Goal: Task Accomplishment & Management: Complete application form

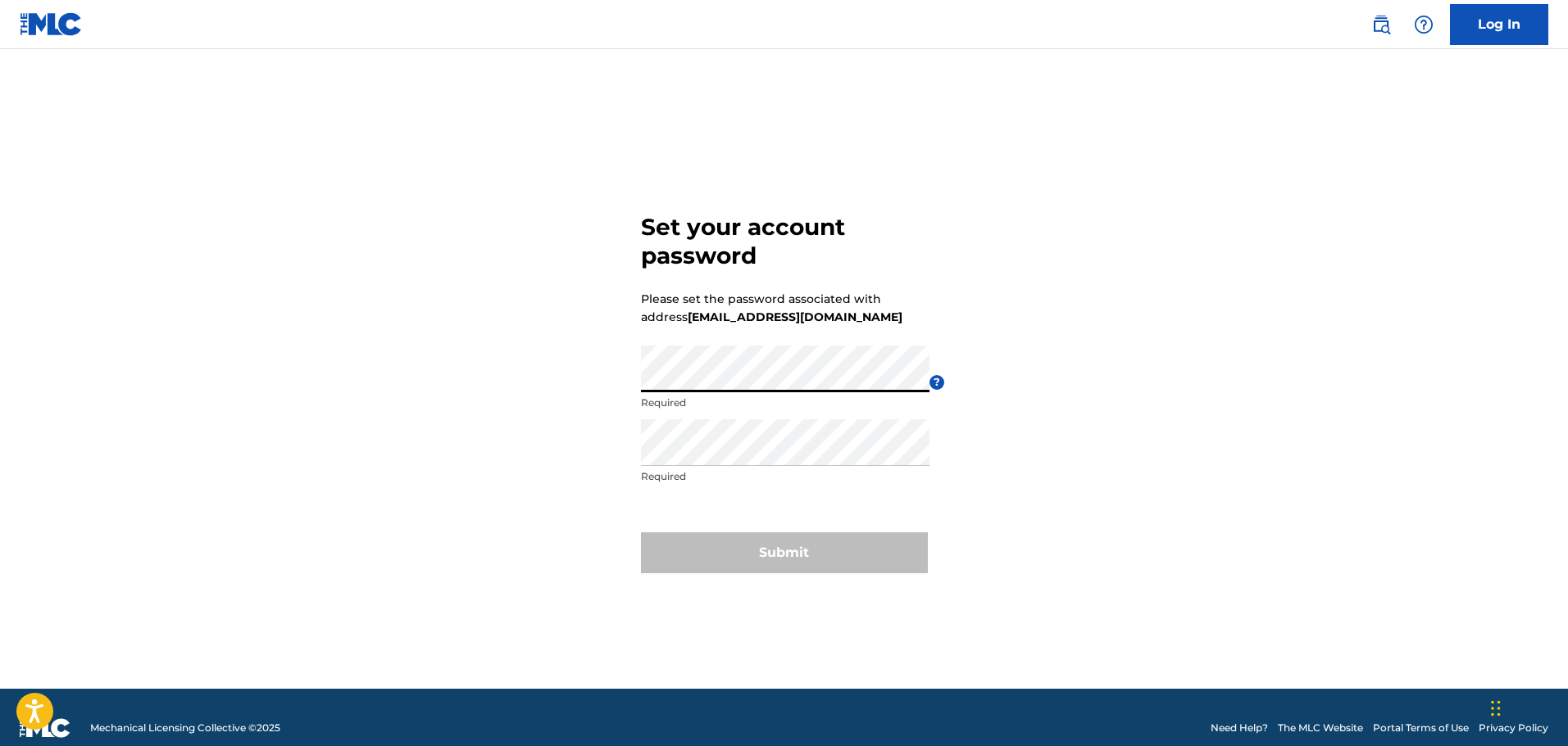
click at [1188, 376] on div "Set your account password Please set the password associated with address somew…" at bounding box center [784, 389] width 1147 height 599
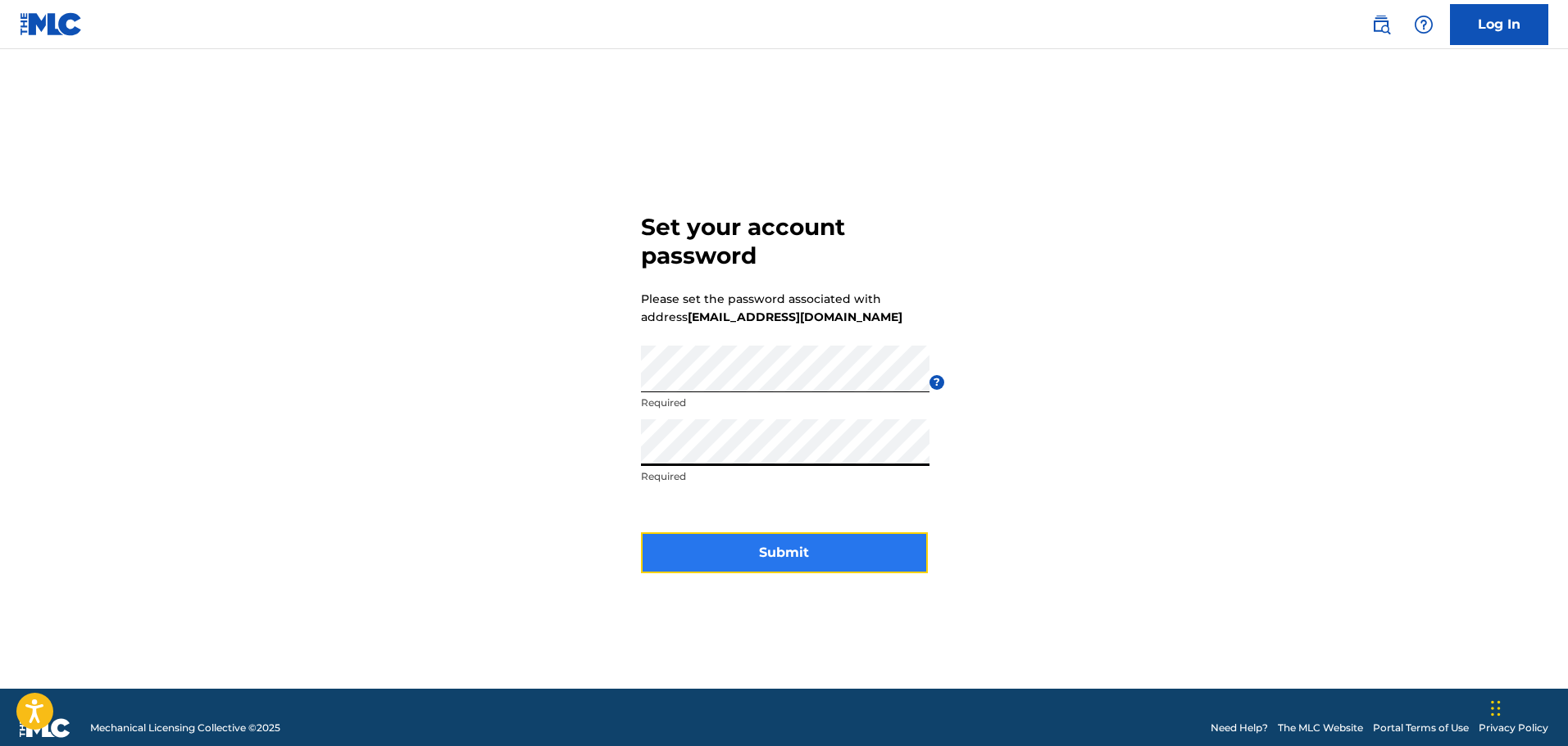
click at [746, 555] on button "Submit" at bounding box center [784, 553] width 287 height 41
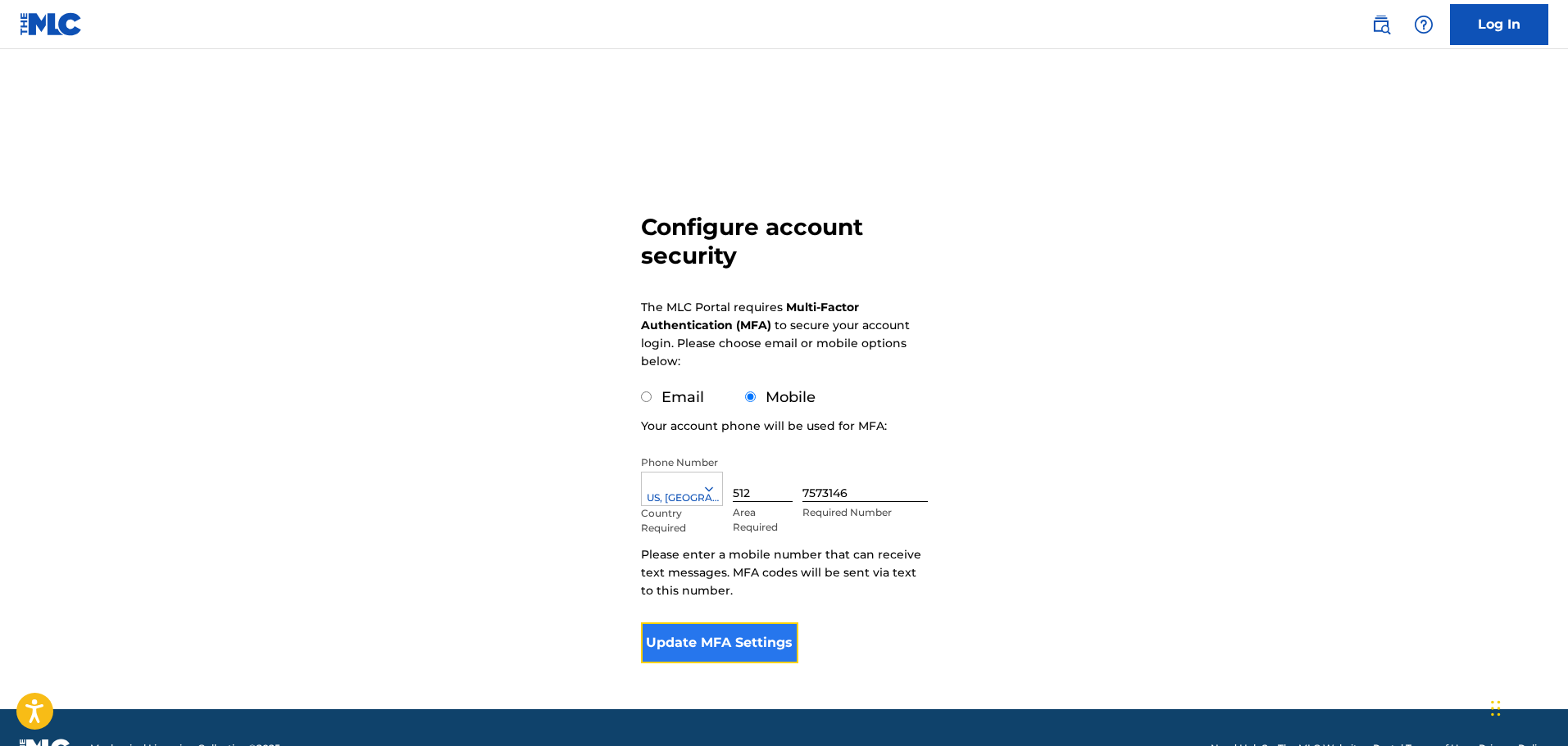
click at [746, 636] on button "Update MFA Settings" at bounding box center [720, 643] width 158 height 41
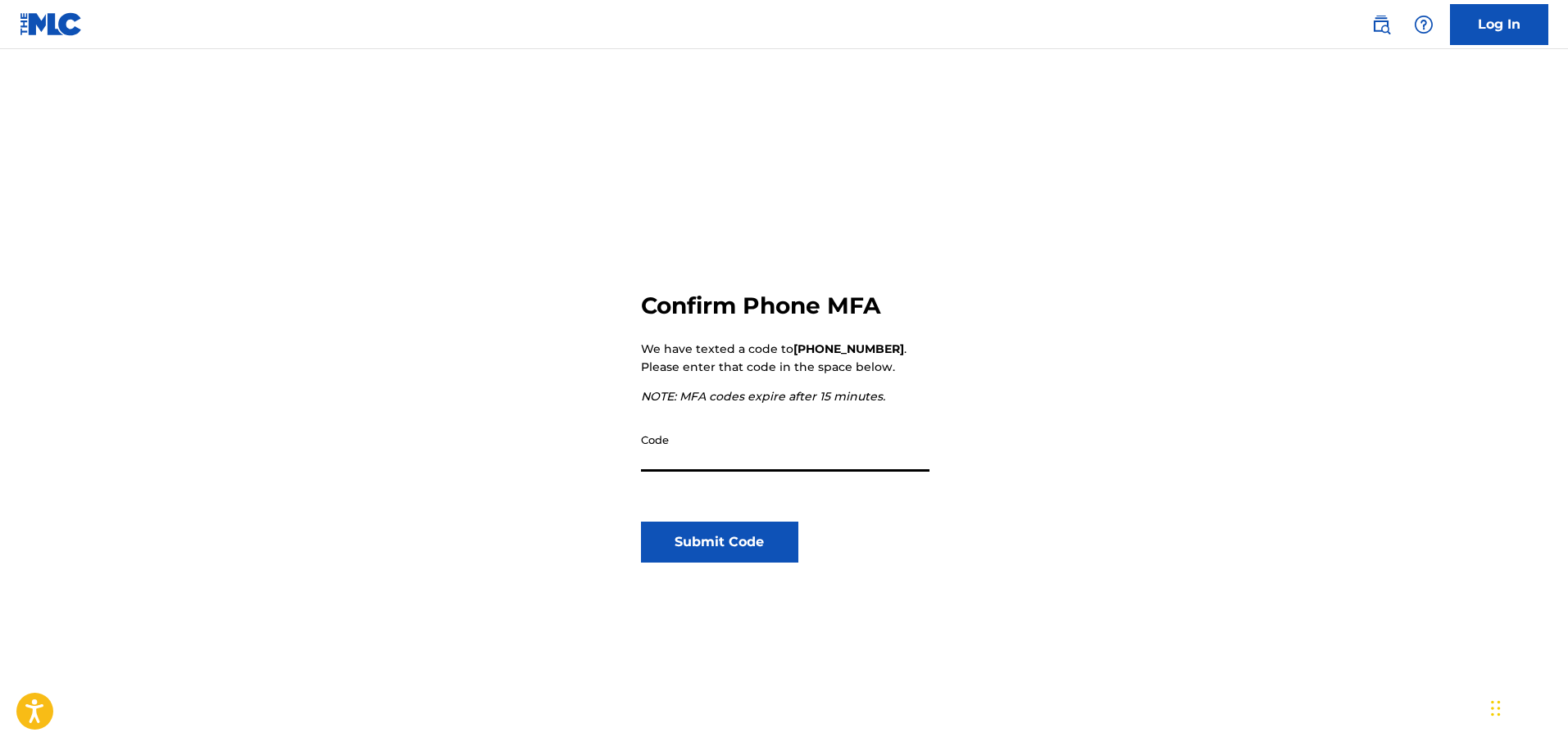
click at [771, 456] on input "Code" at bounding box center [785, 448] width 288 height 47
type input "285439"
click at [740, 546] on button "Submit Code" at bounding box center [720, 542] width 158 height 41
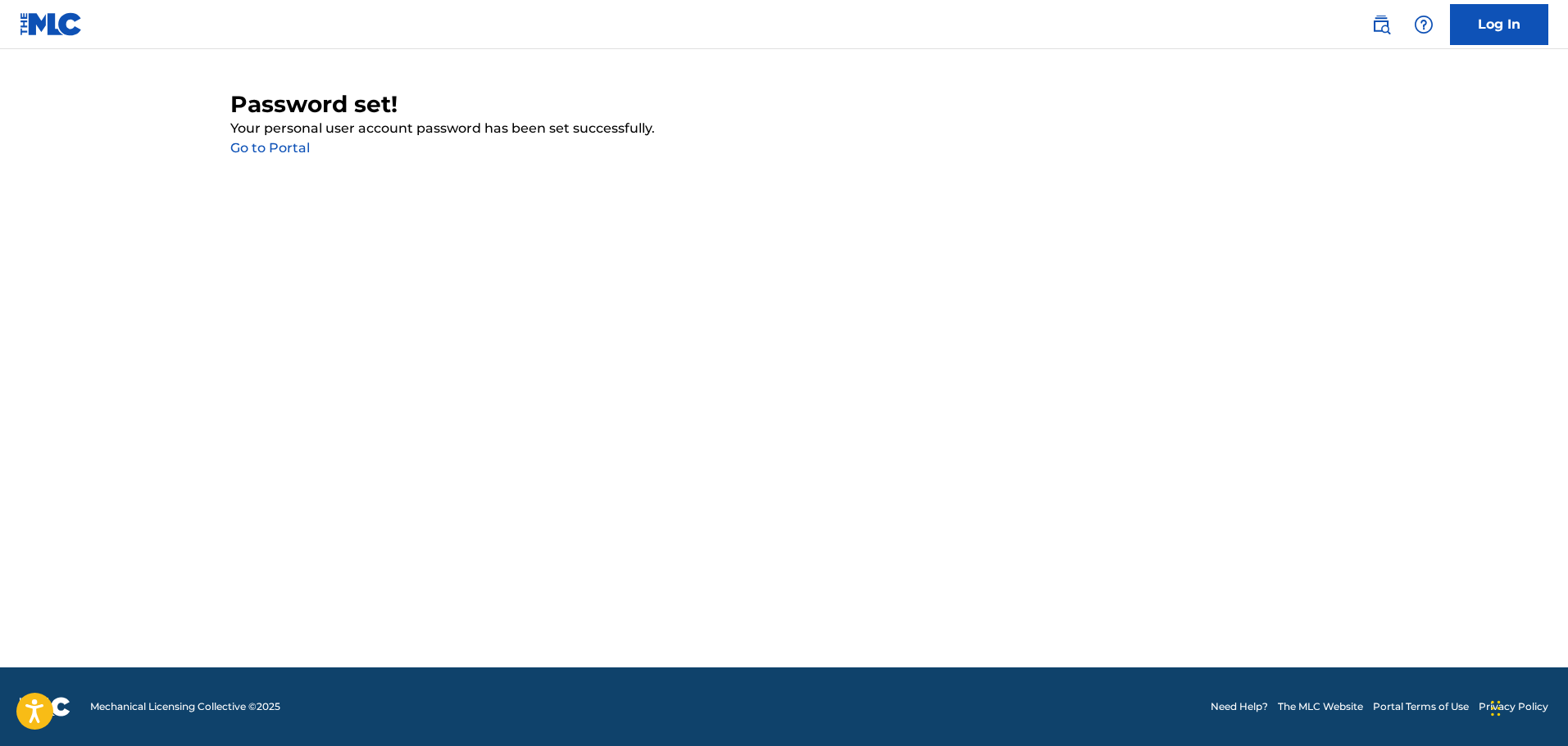
click at [293, 144] on link "Go to Portal" at bounding box center [269, 148] width 79 height 16
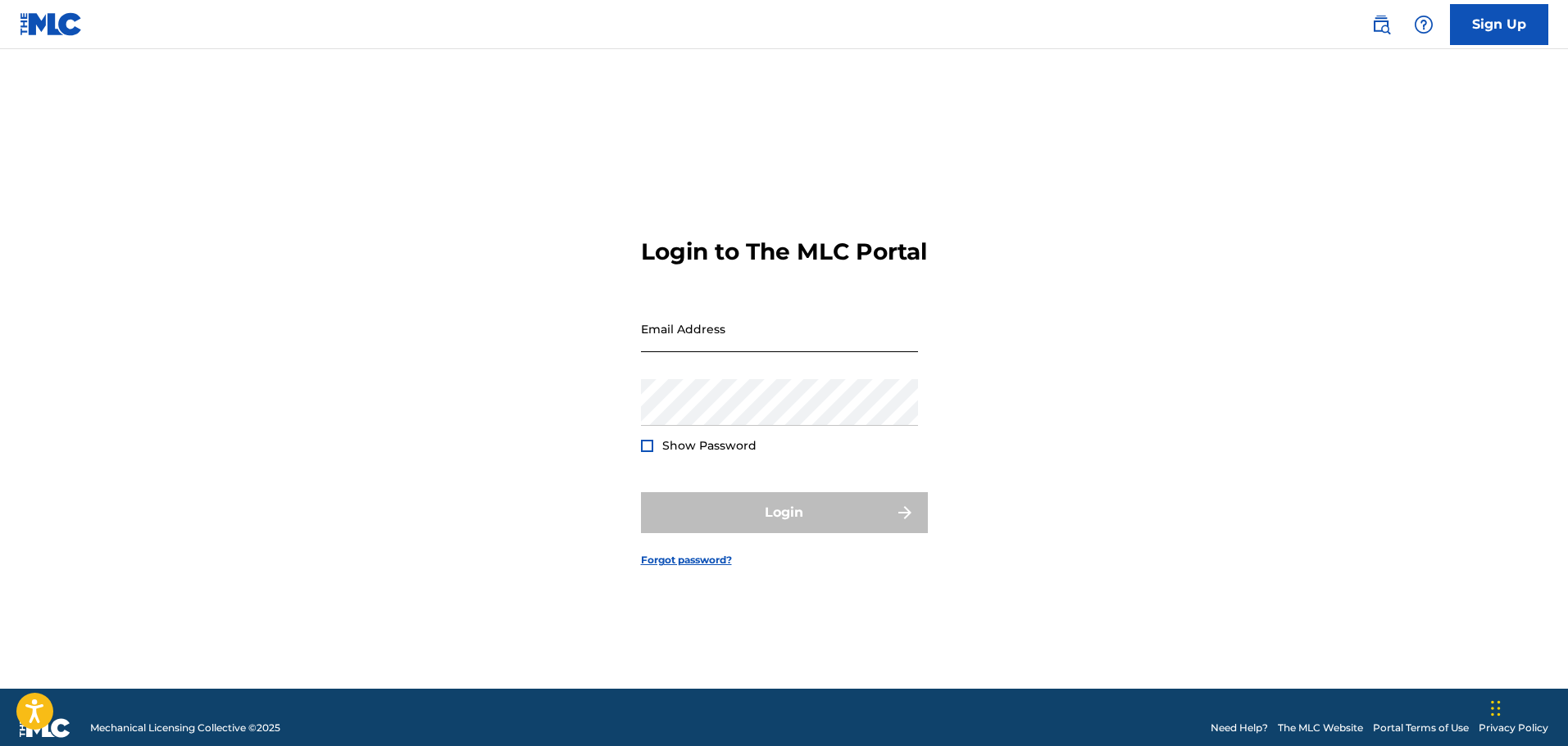
click at [770, 352] on input "Email Address" at bounding box center [779, 329] width 277 height 47
type input "somewolfband@gmail.com"
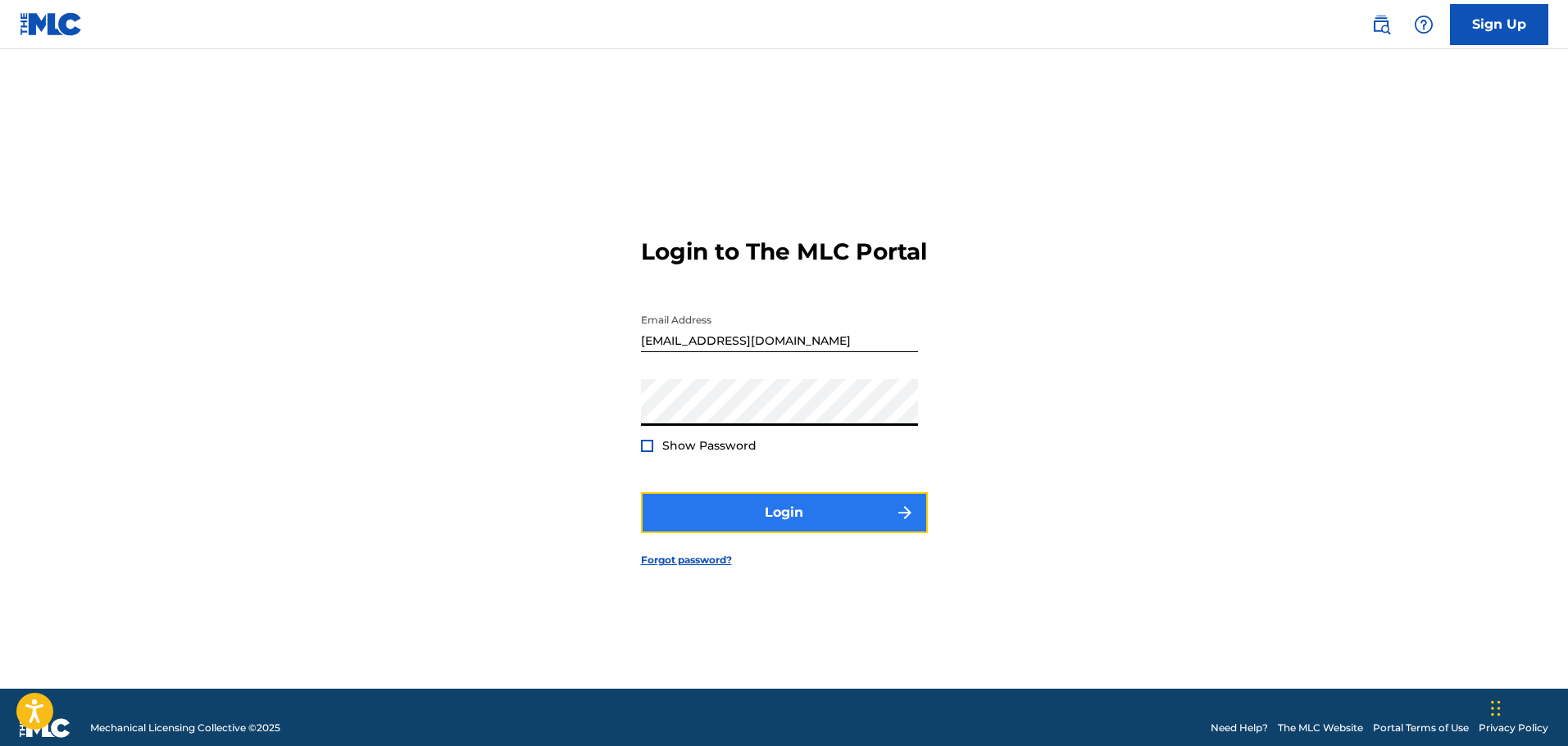
click at [835, 526] on button "Login" at bounding box center [784, 513] width 287 height 41
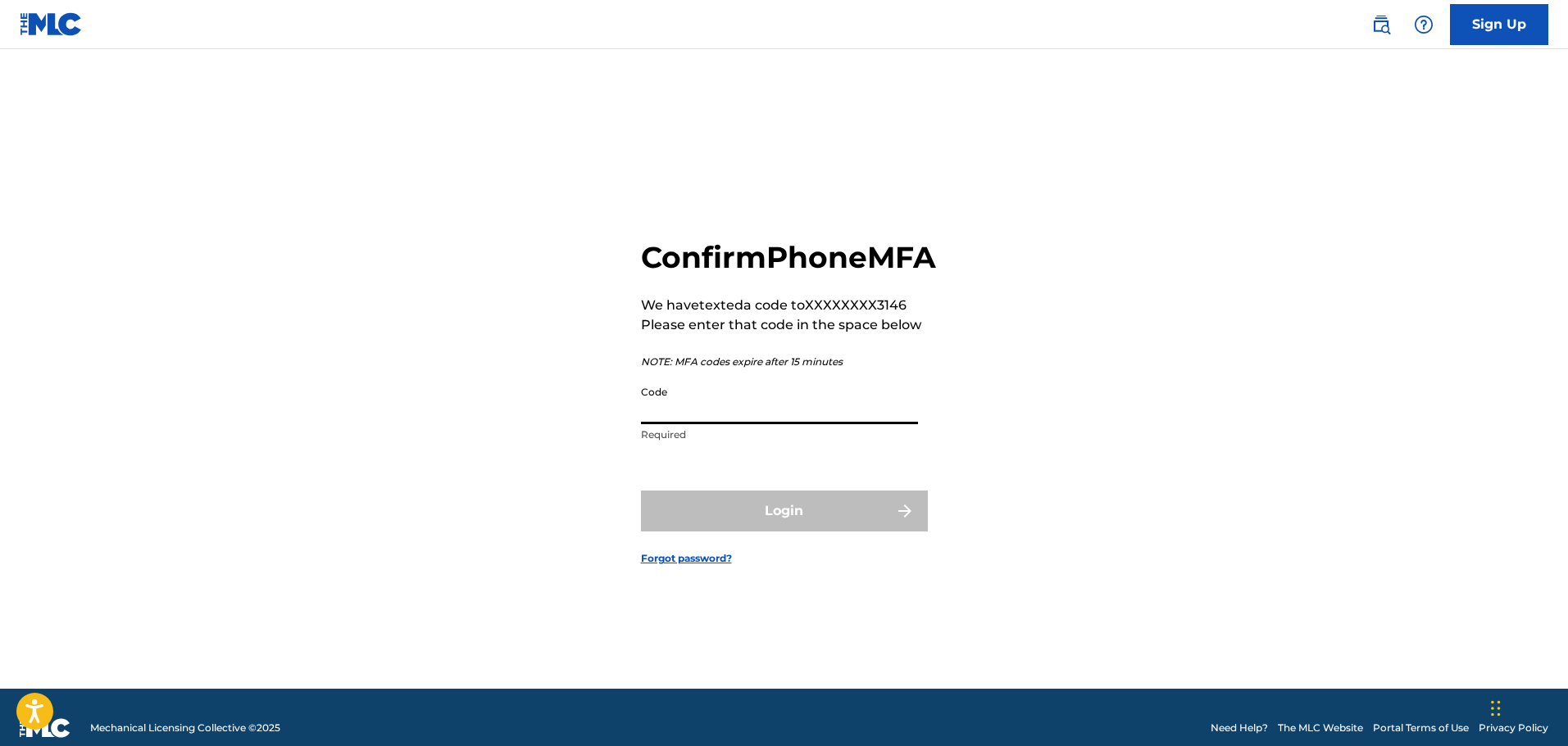
click at [864, 422] on input "Code" at bounding box center [779, 401] width 277 height 47
click at [864, 422] on input "Code" at bounding box center [779, 401] width 277 height 47
type input "833079"
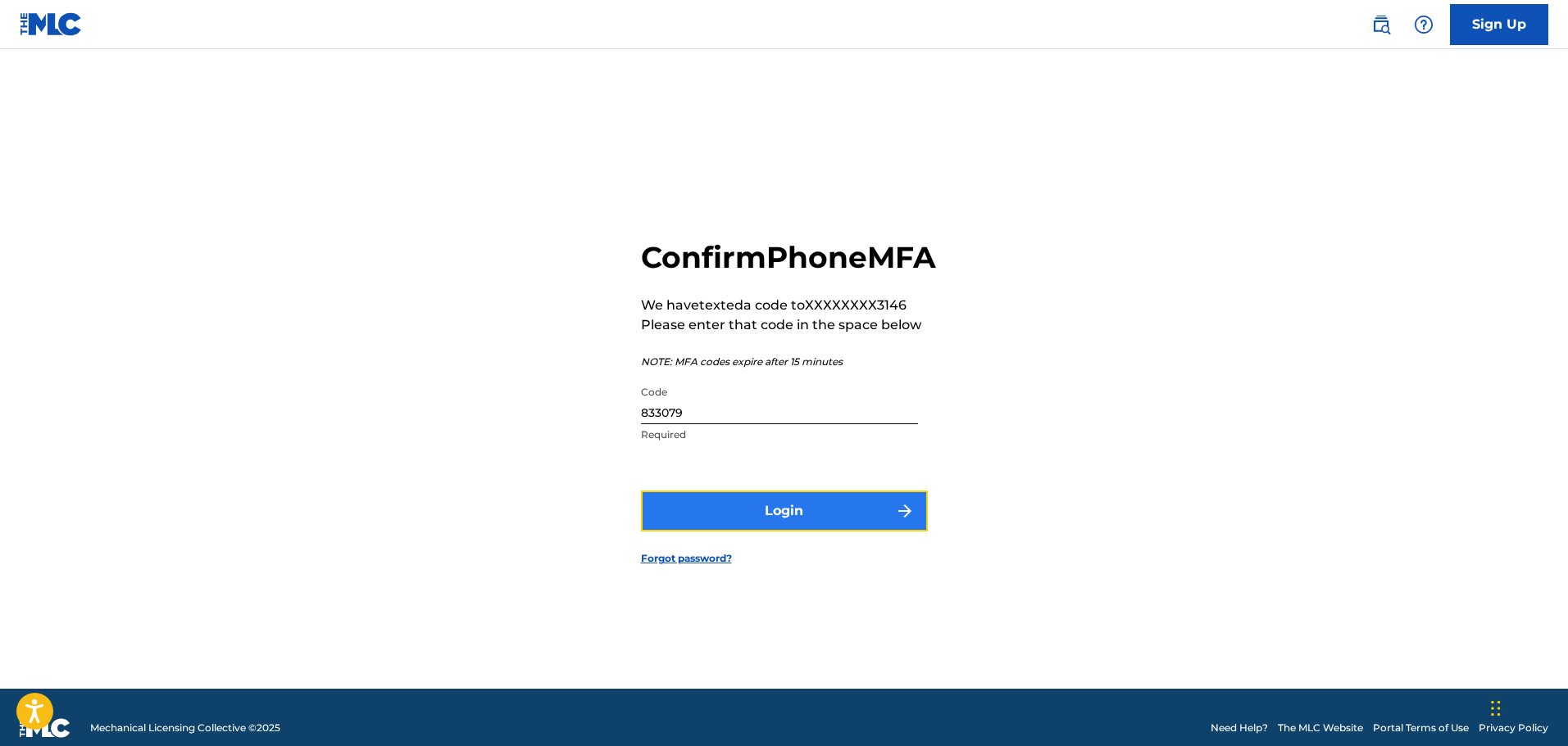
click at [794, 527] on button "Login" at bounding box center [784, 511] width 287 height 41
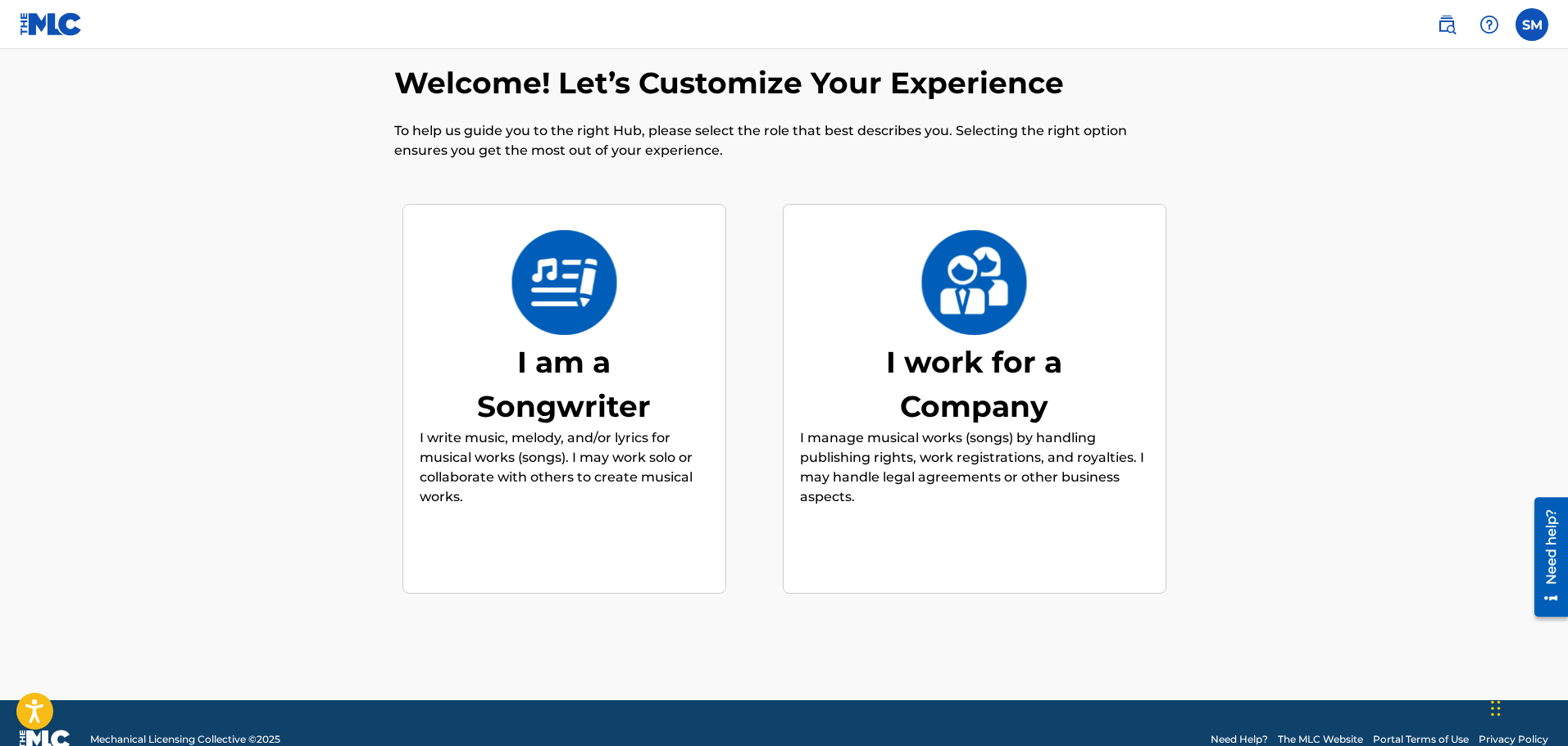
click at [583, 274] on img at bounding box center [564, 283] width 108 height 105
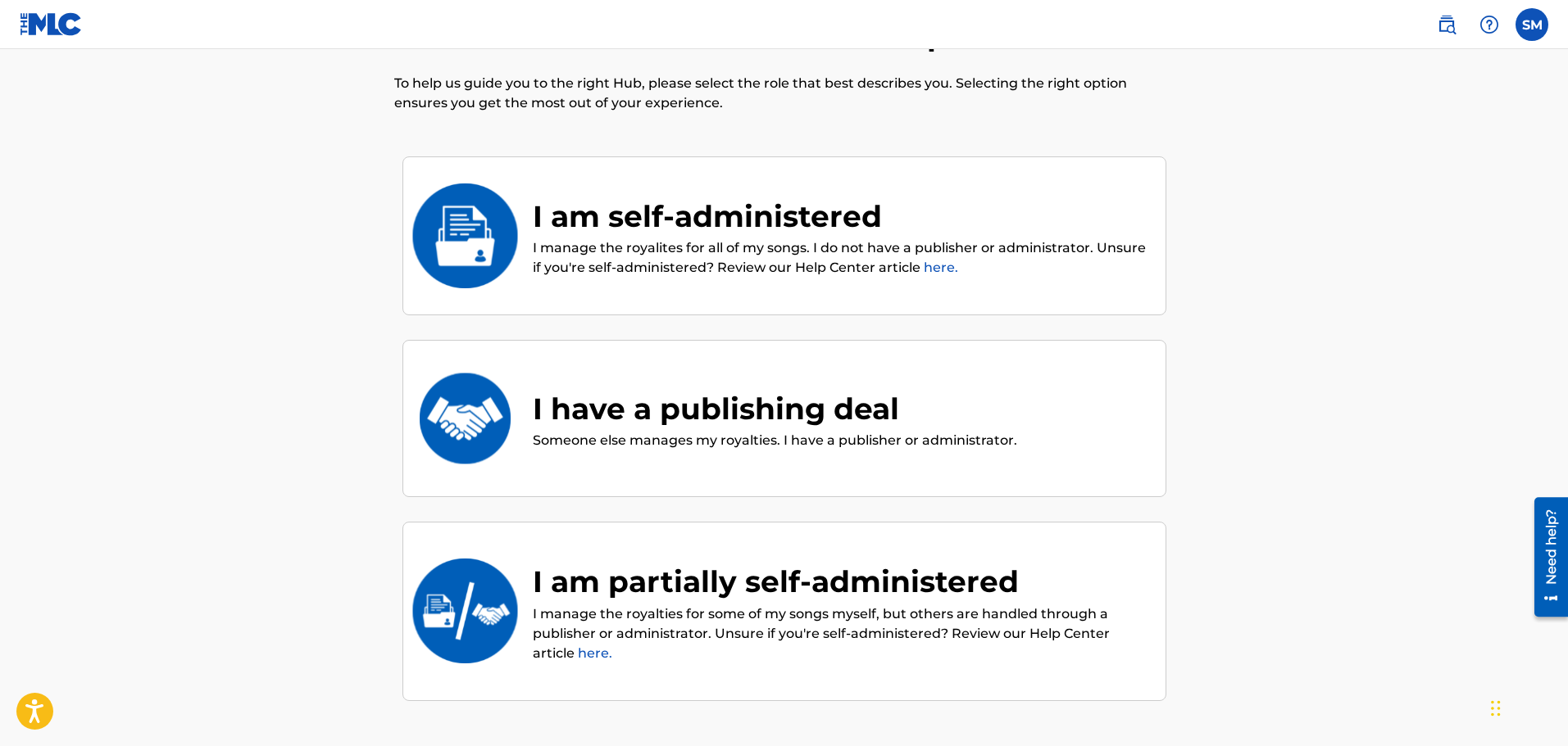
click at [937, 266] on link "here." at bounding box center [941, 268] width 35 height 16
